Goal: Transaction & Acquisition: Purchase product/service

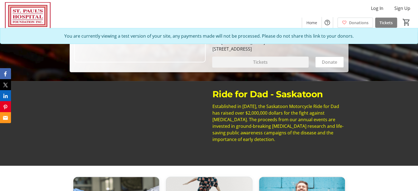
scroll to position [137, 0]
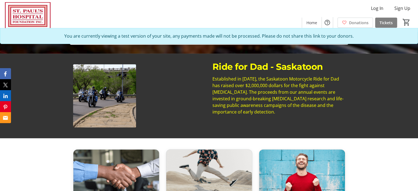
click at [129, 125] on img at bounding box center [104, 95] width 63 height 63
click at [113, 90] on img at bounding box center [104, 95] width 63 height 63
click at [164, 89] on div at bounding box center [139, 95] width 139 height 71
click at [162, 89] on div at bounding box center [139, 95] width 139 height 71
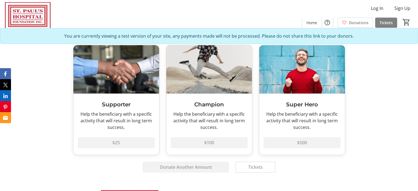
scroll to position [437, 0]
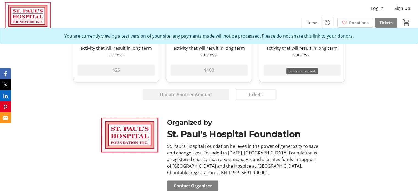
scroll to position [632, 0]
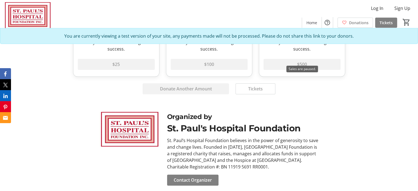
drag, startPoint x: 333, startPoint y: 59, endPoint x: 312, endPoint y: 94, distance: 41.4
click at [312, 94] on div "Supporter Help the beneficiary with a specific activity that will result in lon…" at bounding box center [209, 30] width 418 height 150
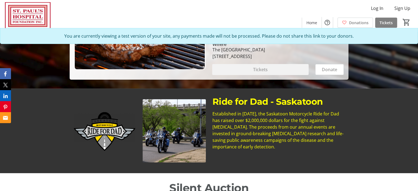
scroll to position [137, 0]
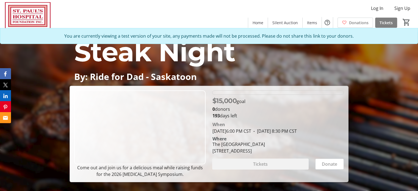
click at [415, 144] on div "Steak Night By: Ride for Dad - Saskatoon Steak Night By: Ride for Dad - Saskato…" at bounding box center [209, 107] width 418 height 150
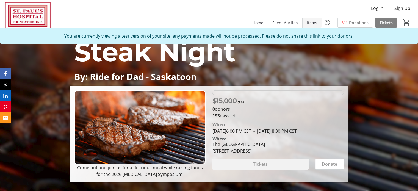
click at [308, 22] on span "Items" at bounding box center [312, 23] width 10 height 6
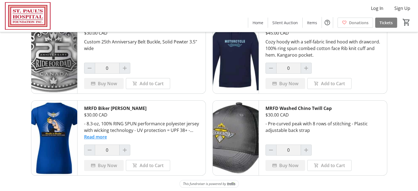
scroll to position [41, 0]
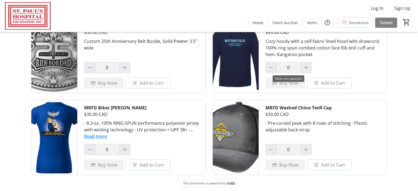
click at [305, 66] on div at bounding box center [306, 67] width 11 height 11
click at [303, 69] on div at bounding box center [306, 67] width 11 height 11
click at [139, 106] on div "MRFD Biker Betty T-Shirt" at bounding box center [141, 107] width 115 height 7
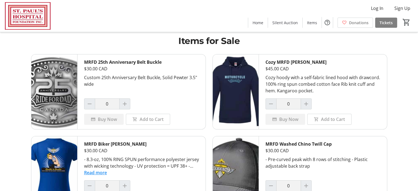
scroll to position [0, 0]
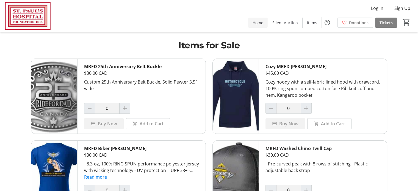
click at [257, 20] on span "Home" at bounding box center [258, 23] width 11 height 6
